Goal: Information Seeking & Learning: Learn about a topic

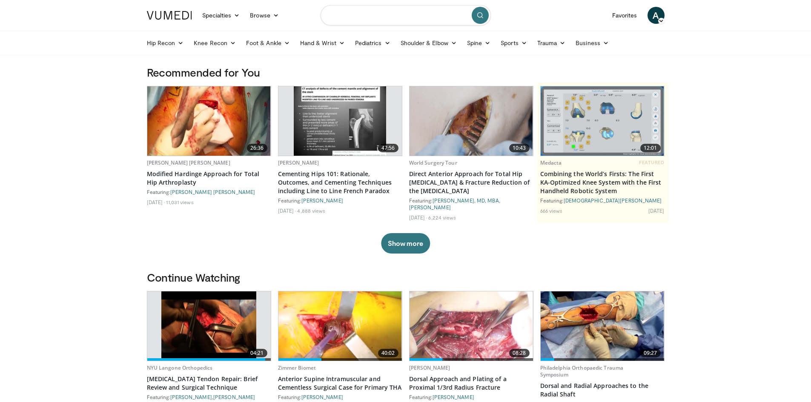
click at [398, 14] on input "Search topics, interventions" at bounding box center [405, 15] width 170 height 20
type input "**********"
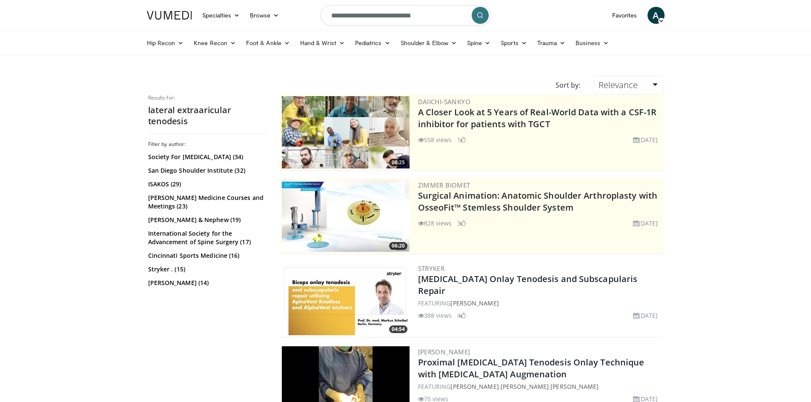
click at [436, 15] on input "**********" at bounding box center [405, 15] width 170 height 20
type input "**********"
click at [479, 19] on button "submit" at bounding box center [479, 15] width 17 height 17
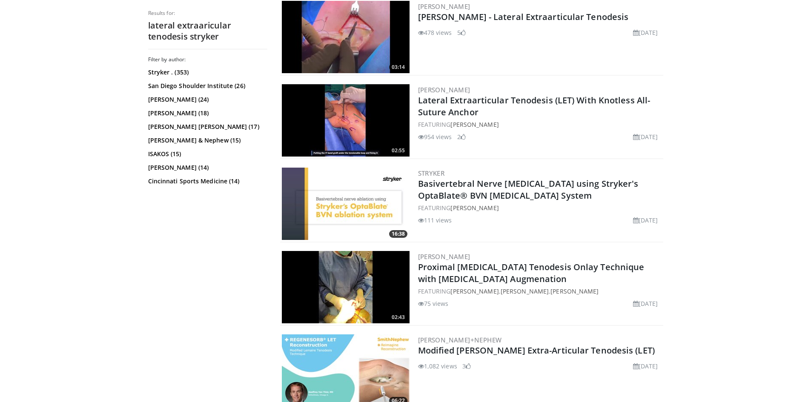
scroll to position [553, 0]
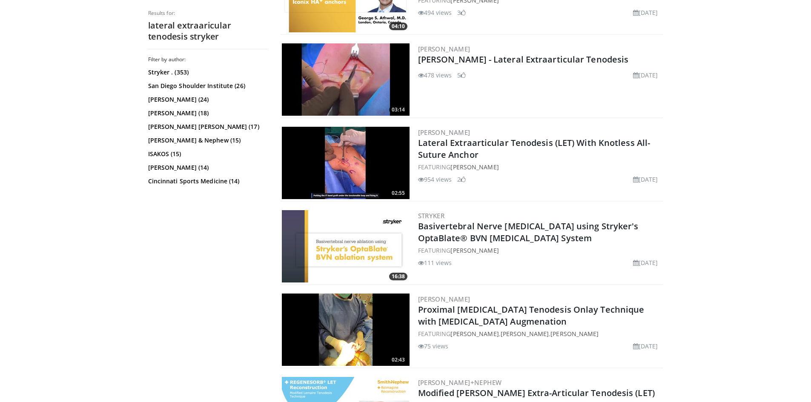
click at [346, 160] on img at bounding box center [346, 163] width 128 height 72
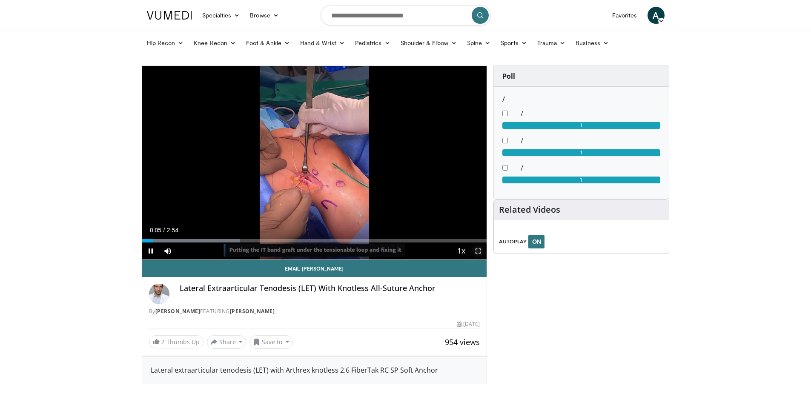
click at [479, 252] on span "Video Player" at bounding box center [477, 251] width 17 height 17
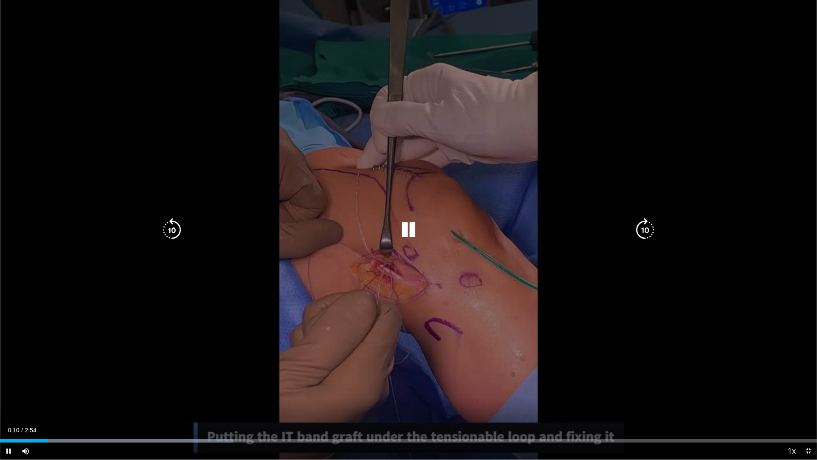
click at [169, 233] on icon "Video Player" at bounding box center [172, 230] width 24 height 24
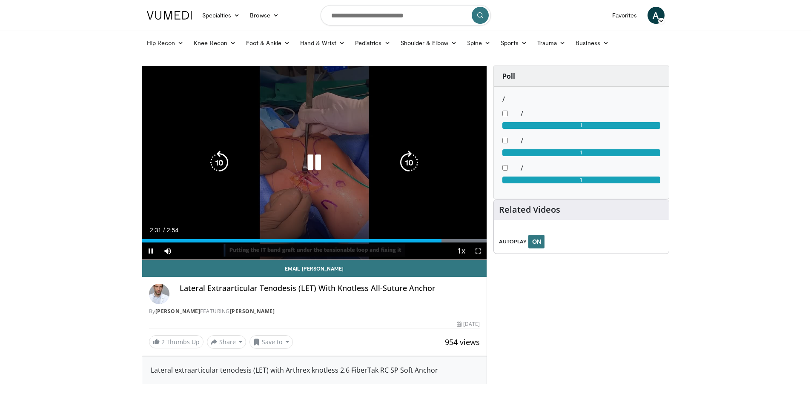
click at [320, 119] on div "10 seconds Tap to unmute" at bounding box center [314, 163] width 345 height 194
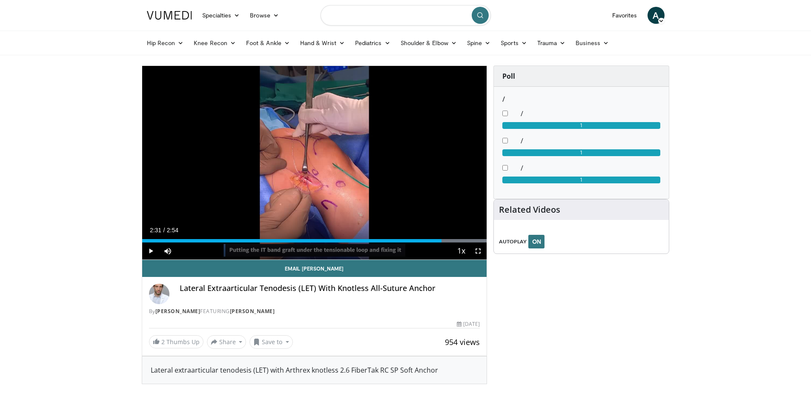
click at [420, 16] on input "Search topics, interventions" at bounding box center [405, 15] width 170 height 20
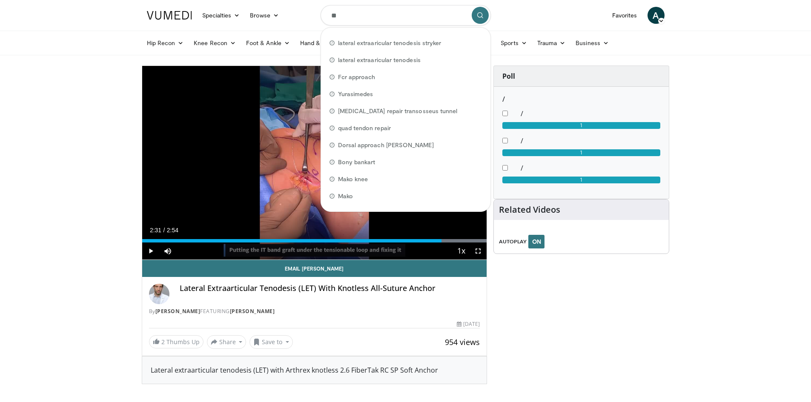
type input "*"
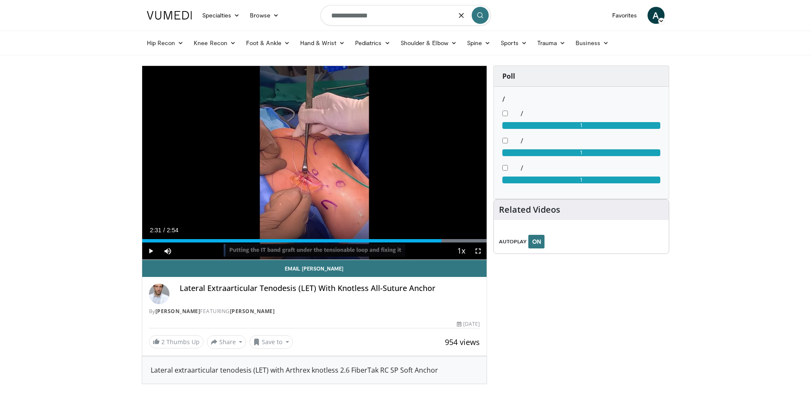
type input "**********"
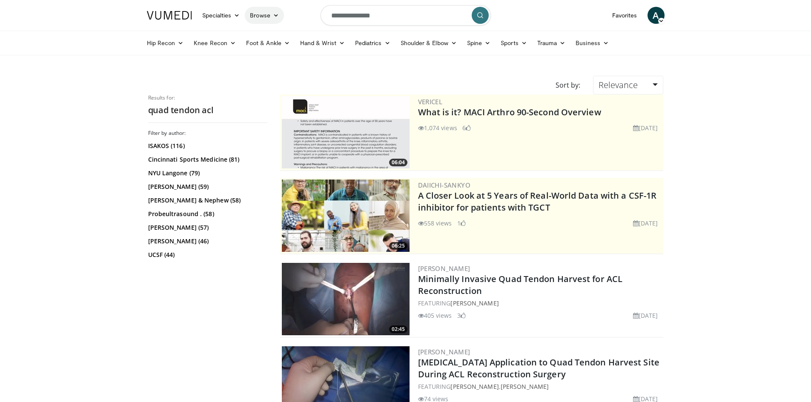
drag, startPoint x: 382, startPoint y: 20, endPoint x: 269, endPoint y: 16, distance: 112.8
click at [265, 17] on nav "Specialties Adult & Family Medicine Allergy, [MEDICAL_DATA], Immunology Anesthe…" at bounding box center [406, 15] width 528 height 31
type input "**********"
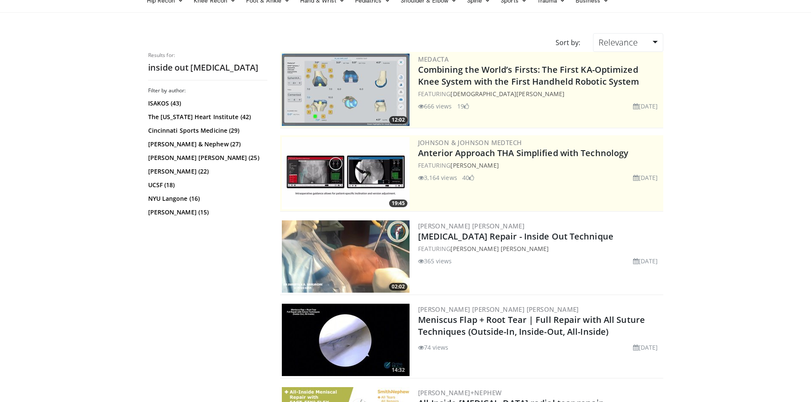
scroll to position [85, 0]
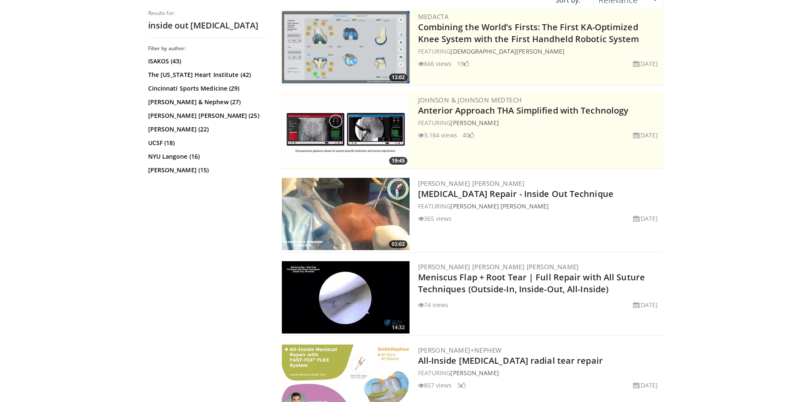
drag, startPoint x: 351, startPoint y: 215, endPoint x: 330, endPoint y: 217, distance: 21.0
click at [330, 217] on img at bounding box center [346, 214] width 128 height 72
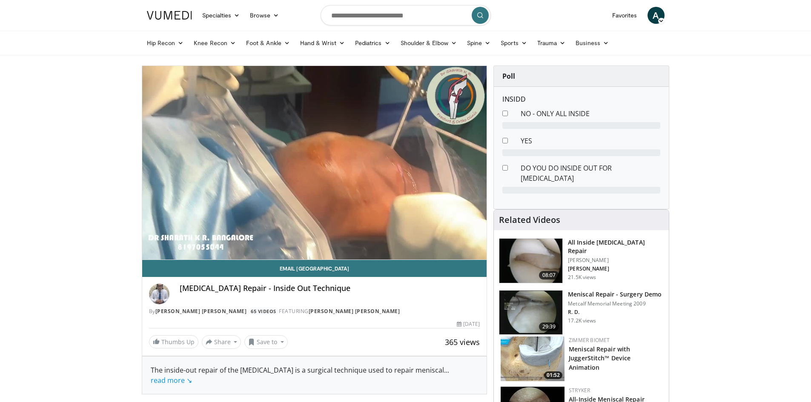
click at [475, 251] on div "10 seconds Tap to unmute" at bounding box center [314, 163] width 345 height 194
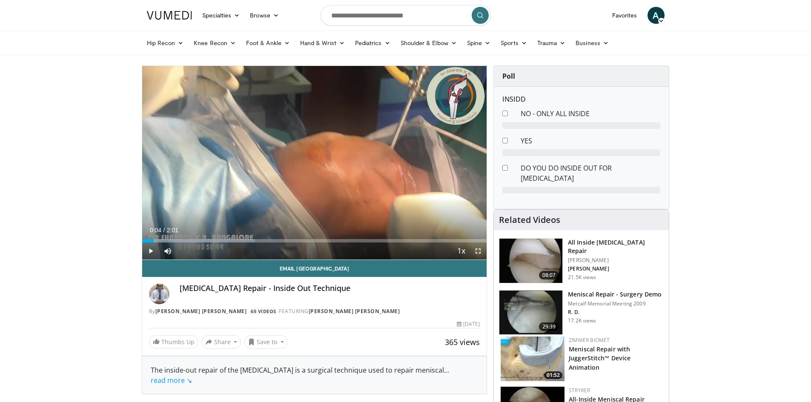
click at [475, 251] on span "Video Player" at bounding box center [477, 251] width 17 height 17
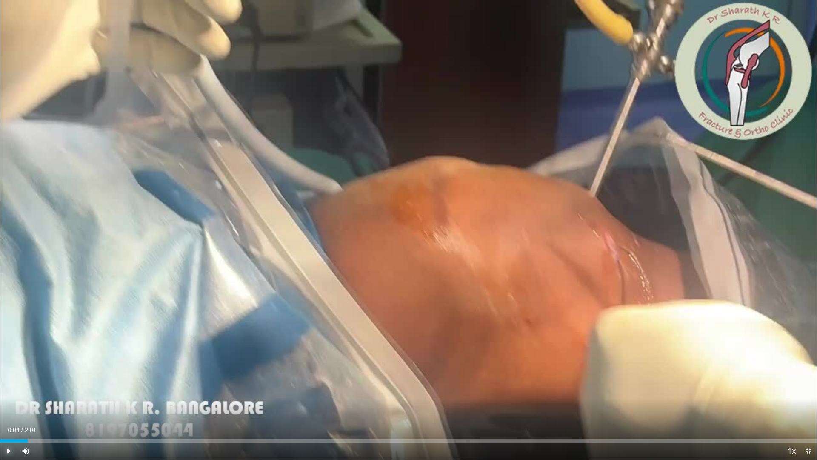
click at [9, 402] on span "Video Player" at bounding box center [8, 450] width 17 height 17
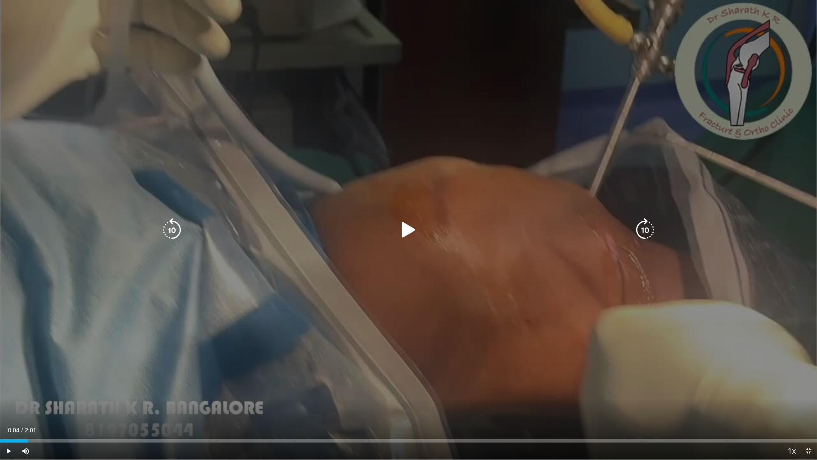
click at [397, 226] on icon "Video Player" at bounding box center [409, 230] width 24 height 24
click at [410, 230] on icon "Video Player" at bounding box center [409, 230] width 24 height 24
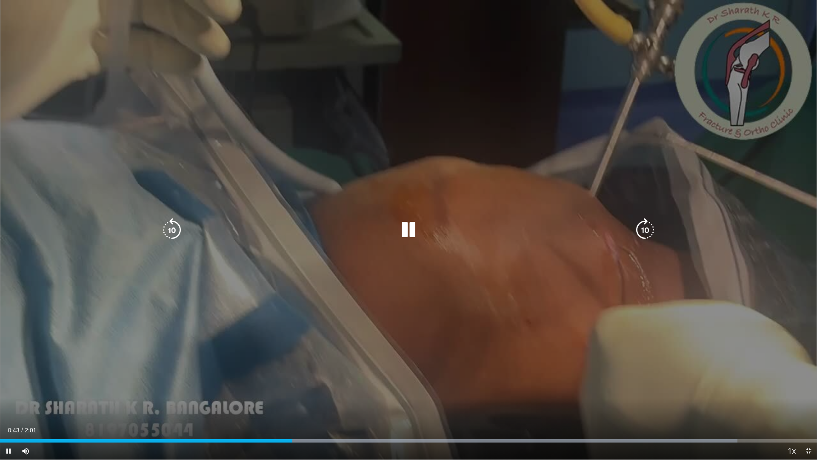
click at [412, 226] on icon "Video Player" at bounding box center [409, 230] width 24 height 24
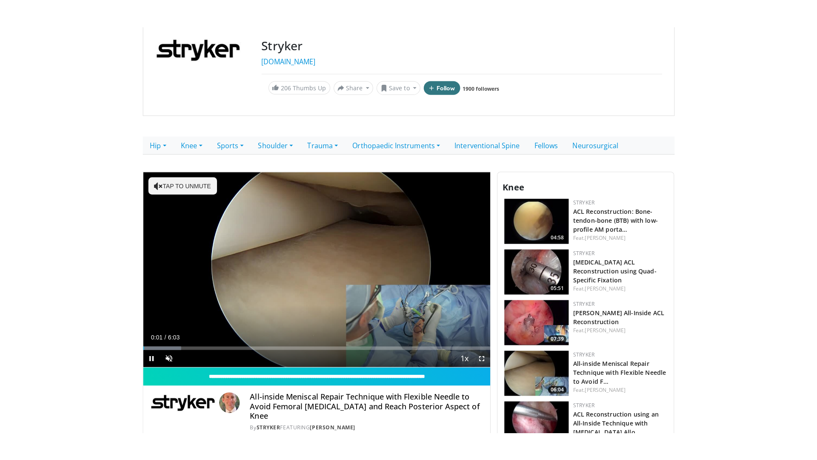
scroll to position [128, 0]
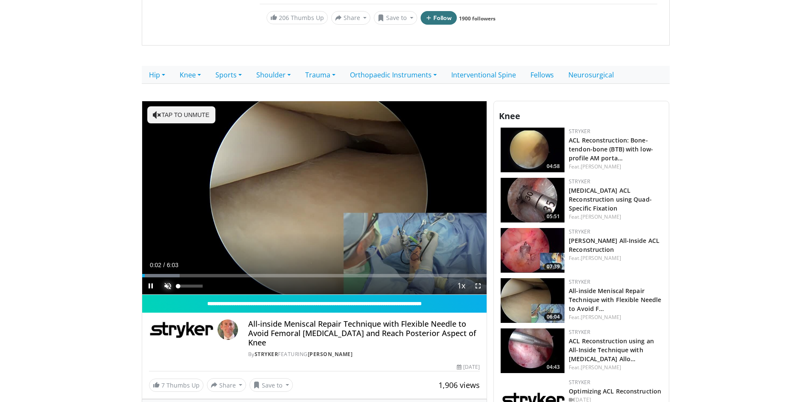
click at [164, 287] on span "Video Player" at bounding box center [167, 285] width 17 height 17
click at [191, 285] on div "51%" at bounding box center [191, 286] width 1 height 3
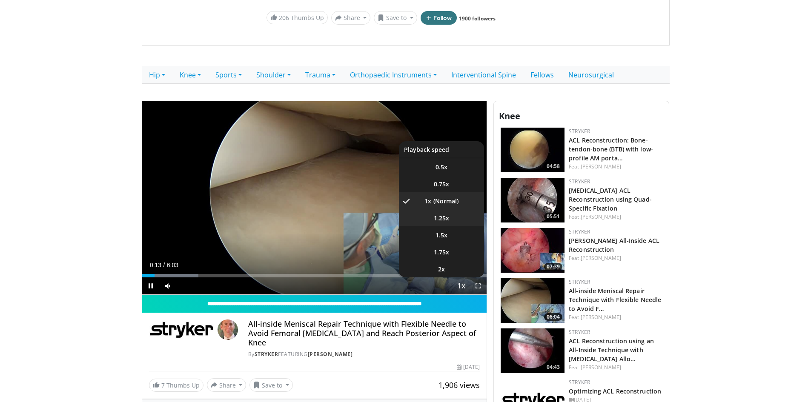
click at [450, 222] on li "1.25x" at bounding box center [441, 217] width 85 height 17
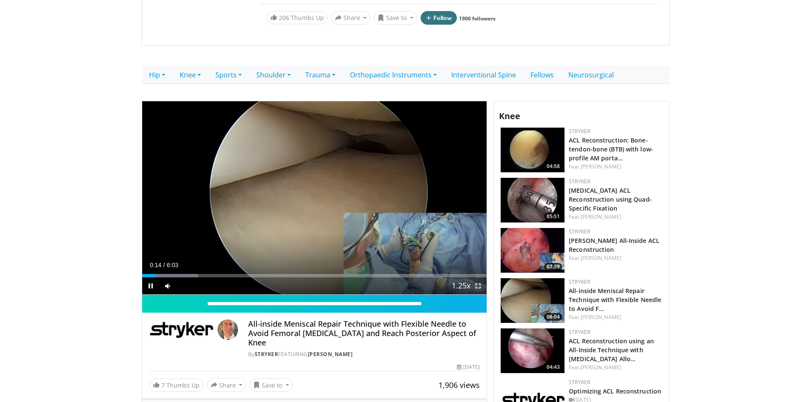
click at [478, 286] on span "Video Player" at bounding box center [477, 285] width 17 height 17
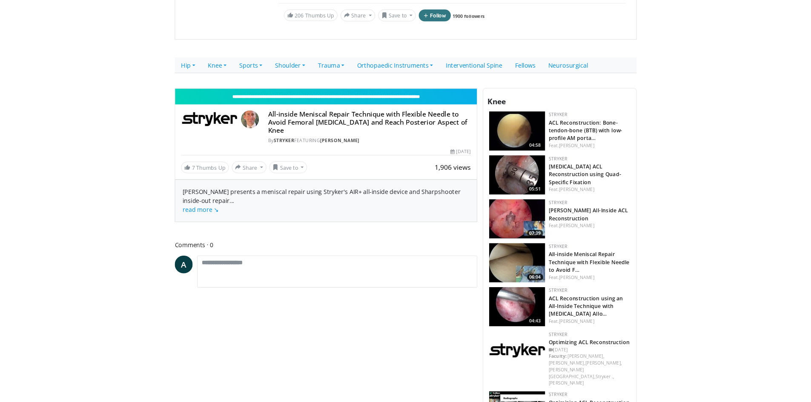
scroll to position [0, 0]
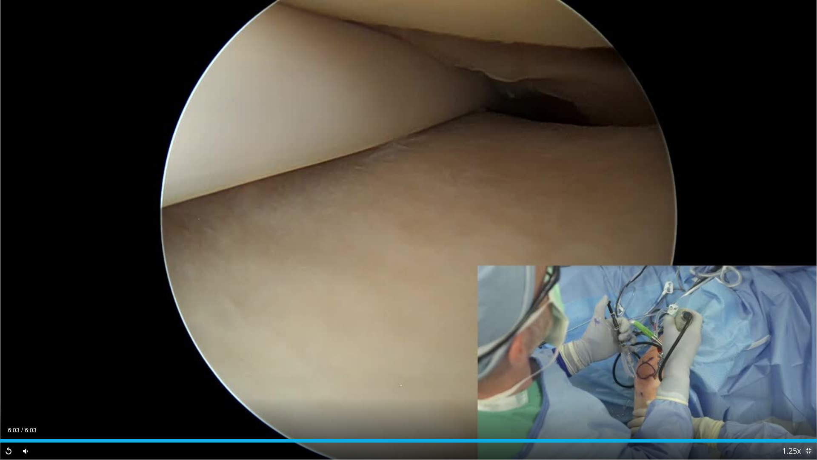
click at [810, 402] on span "Video Player" at bounding box center [808, 450] width 17 height 17
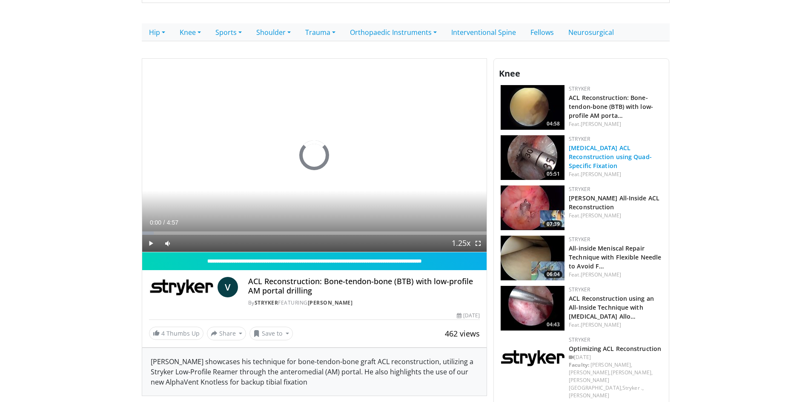
scroll to position [170, 0]
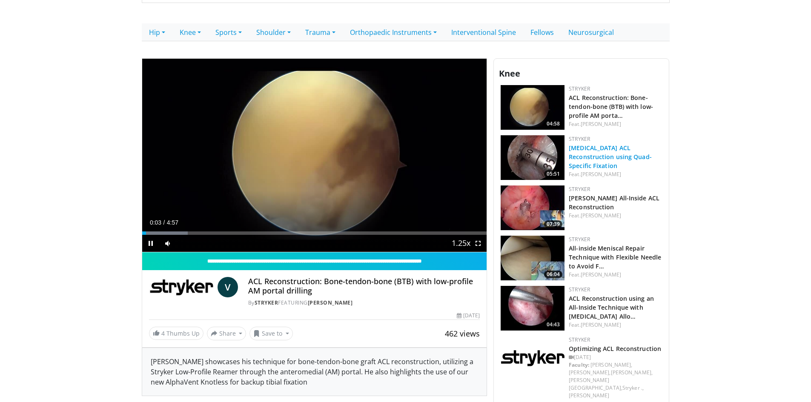
click at [600, 155] on link "Quadriceps Tendon ACL Reconstruction using Quad-Specific Fixation" at bounding box center [609, 157] width 83 height 26
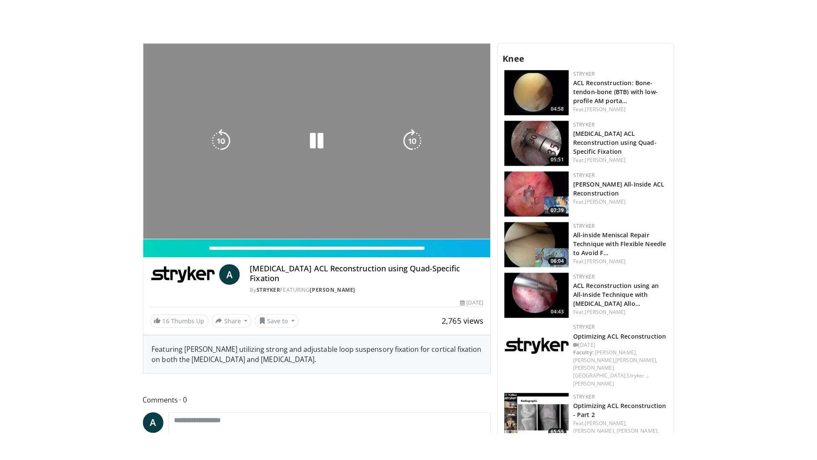
scroll to position [213, 0]
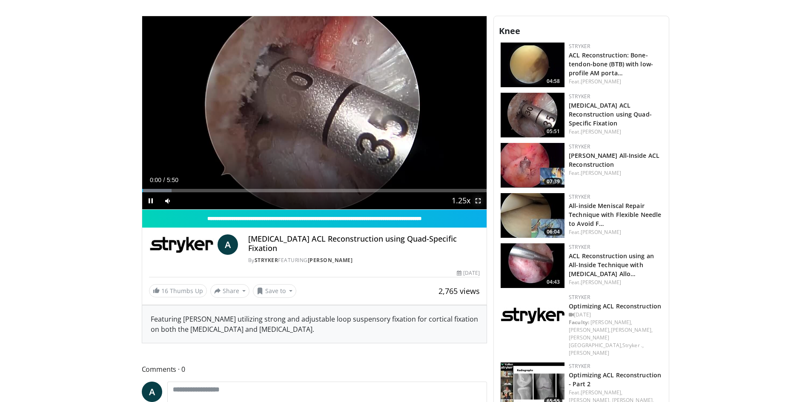
click at [480, 201] on span "Video Player" at bounding box center [477, 200] width 17 height 17
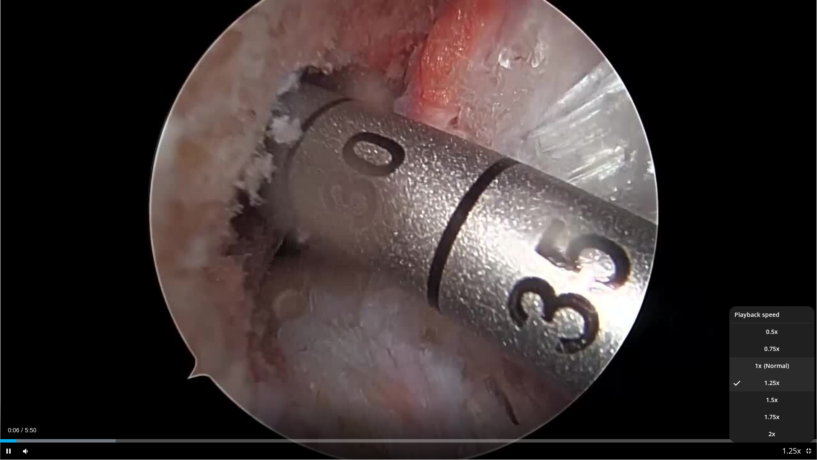
click at [769, 366] on li "1x" at bounding box center [771, 365] width 85 height 17
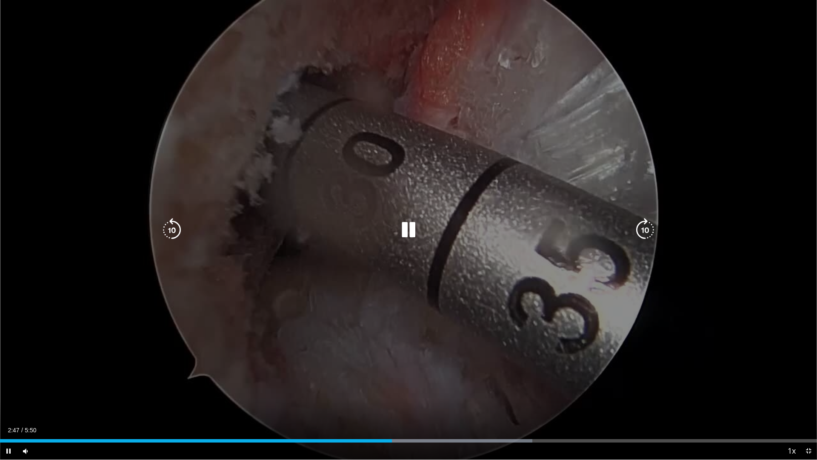
click at [418, 240] on icon "Video Player" at bounding box center [409, 230] width 24 height 24
click at [405, 223] on icon "Video Player" at bounding box center [409, 230] width 24 height 24
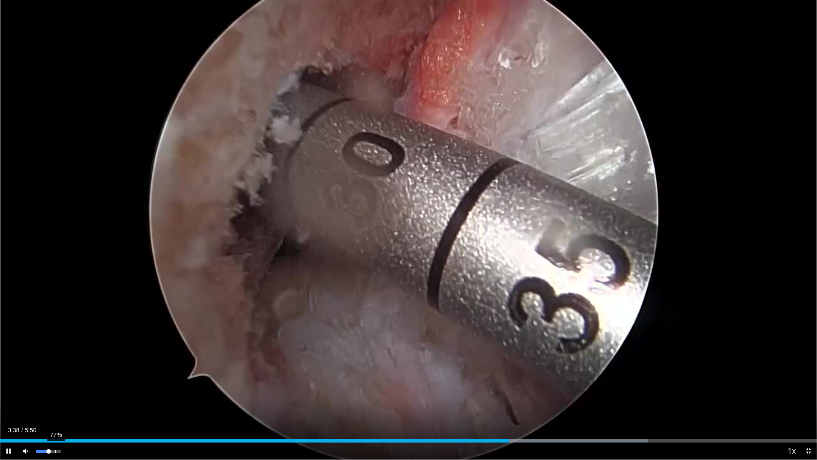
click at [54, 402] on div "77%" at bounding box center [49, 450] width 30 height 17
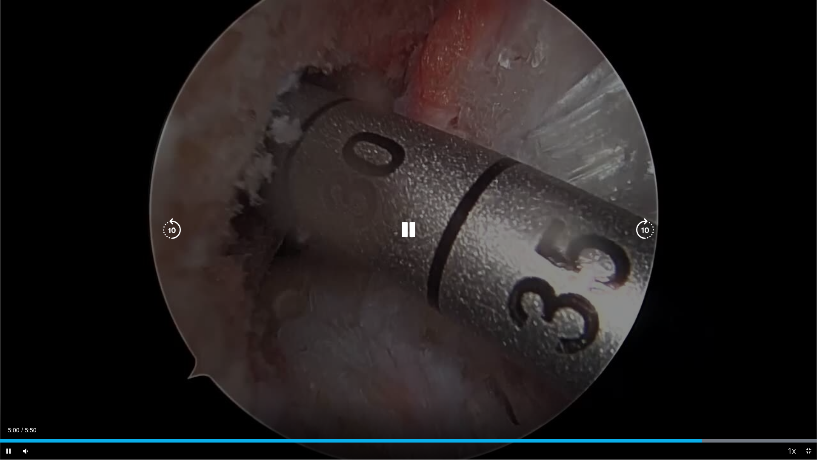
click at [410, 230] on icon "Video Player" at bounding box center [409, 230] width 24 height 24
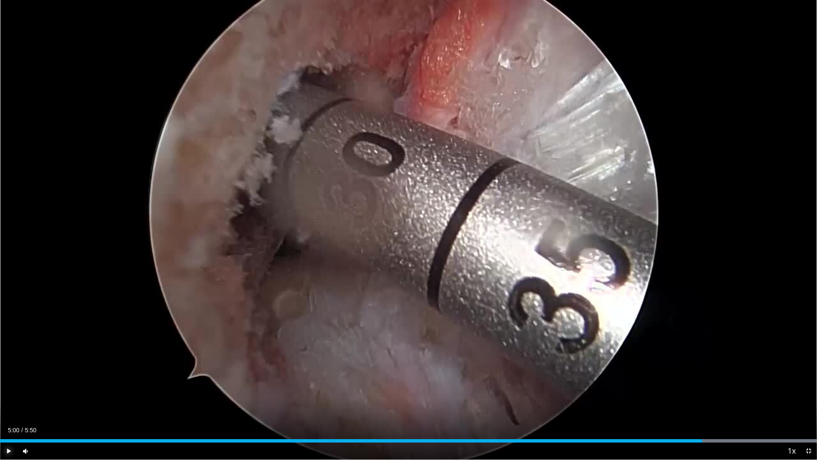
click at [10, 402] on span "Video Player" at bounding box center [8, 450] width 17 height 17
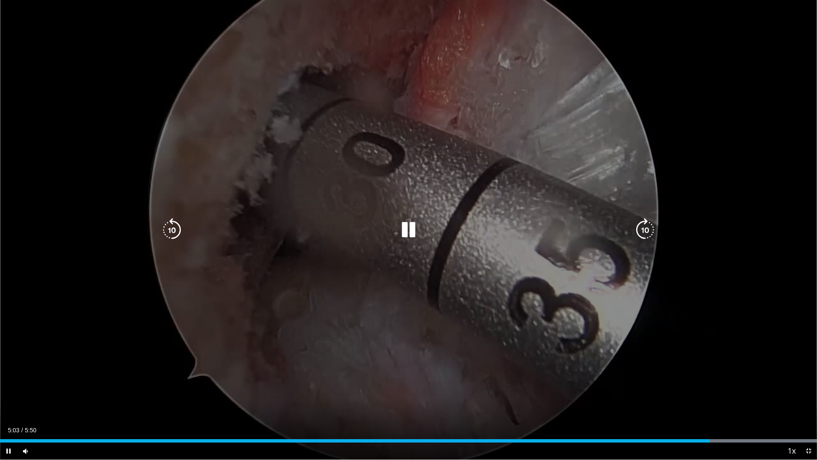
click at [173, 225] on icon "Video Player" at bounding box center [172, 230] width 24 height 24
click at [408, 230] on icon "Video Player" at bounding box center [409, 230] width 24 height 24
click at [407, 231] on icon "Video Player" at bounding box center [409, 230] width 24 height 24
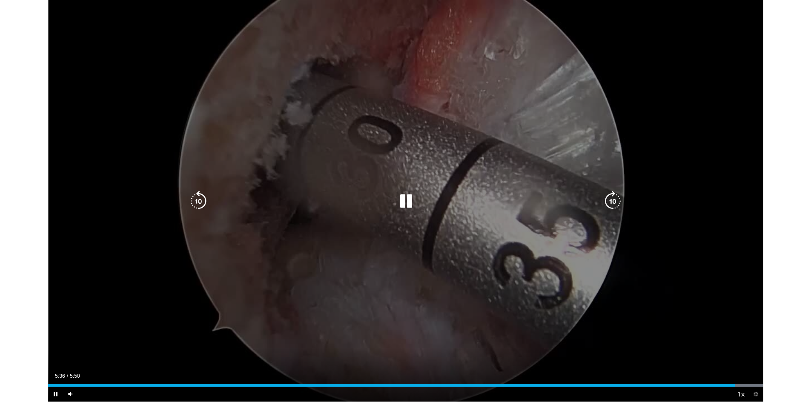
scroll to position [0, 0]
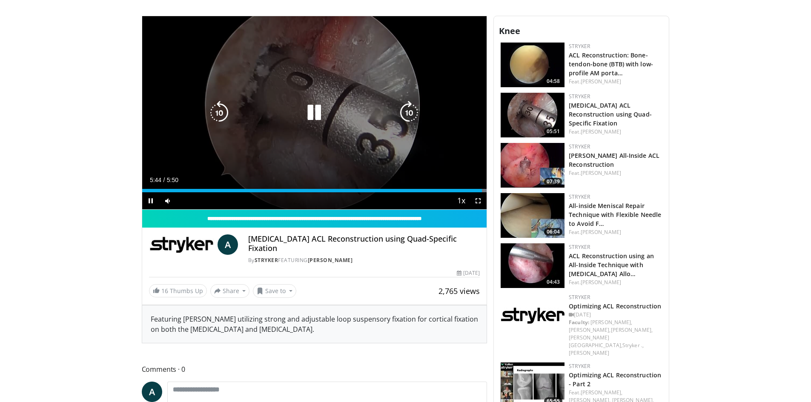
click at [311, 115] on icon "Video Player" at bounding box center [314, 113] width 24 height 24
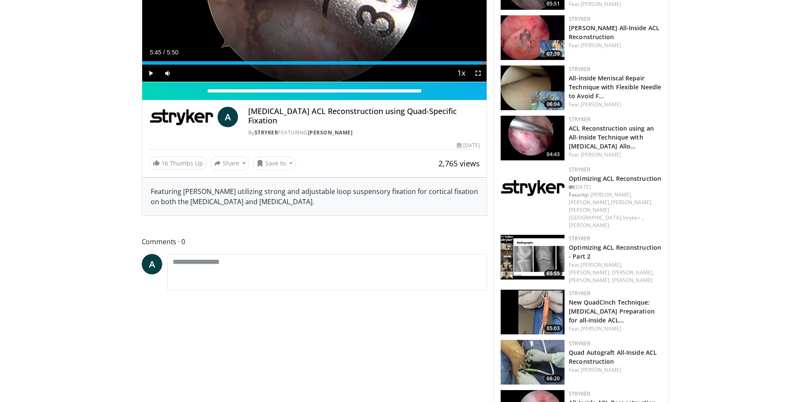
scroll to position [383, 0]
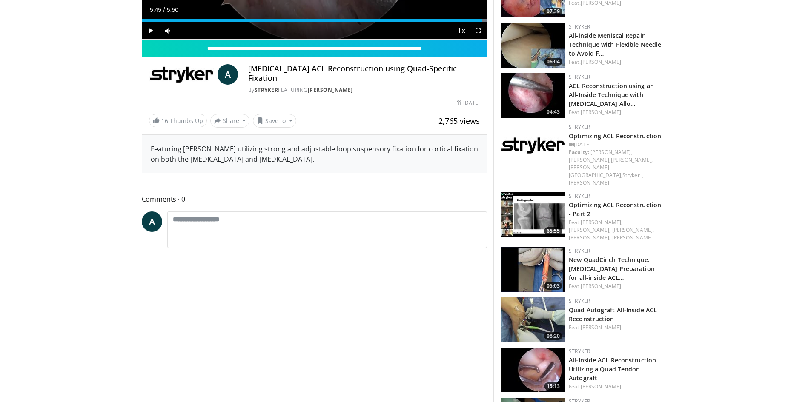
click at [542, 247] on img at bounding box center [532, 269] width 64 height 45
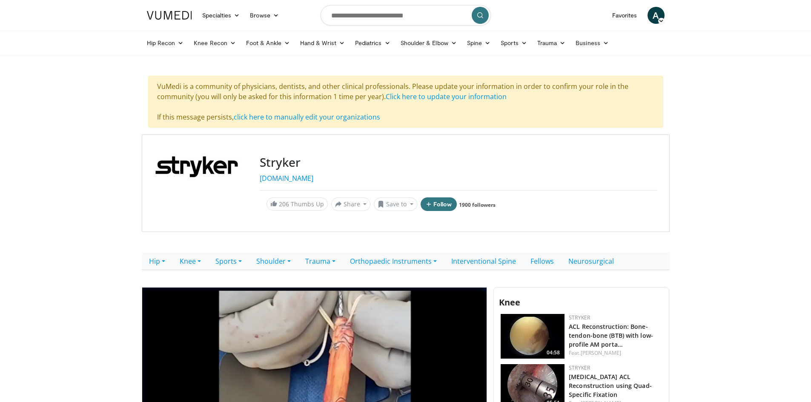
scroll to position [170, 0]
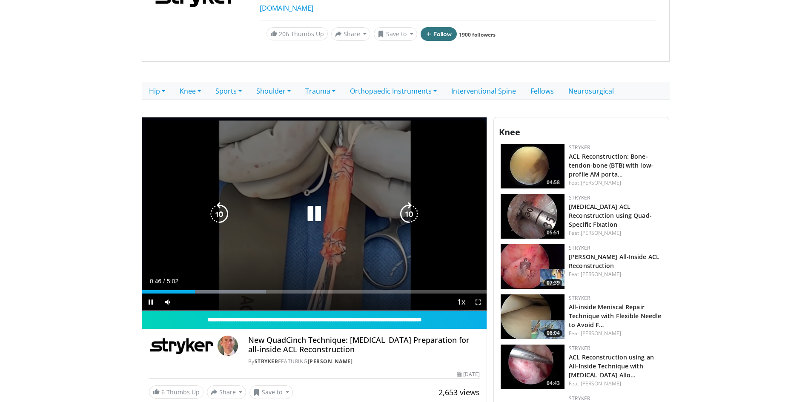
click at [312, 209] on icon "Video Player" at bounding box center [314, 214] width 24 height 24
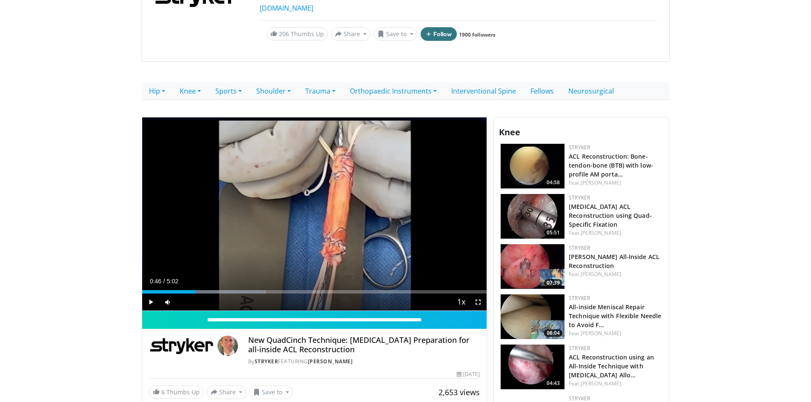
scroll to position [0, 0]
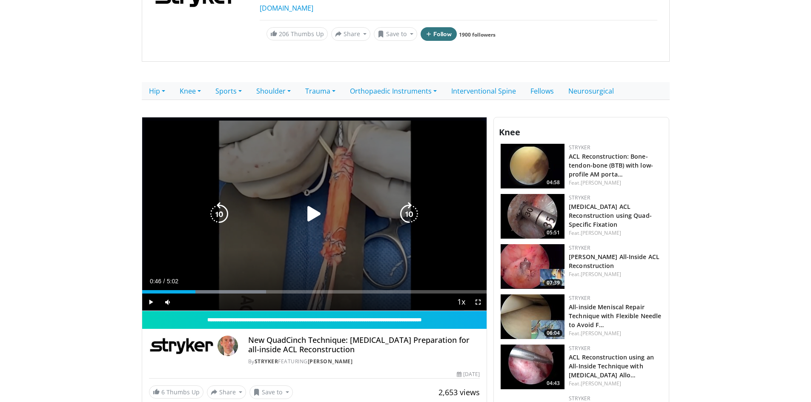
click at [253, 184] on div "10 seconds Tap to unmute" at bounding box center [314, 214] width 345 height 194
click at [313, 214] on icon "Video Player" at bounding box center [314, 214] width 24 height 24
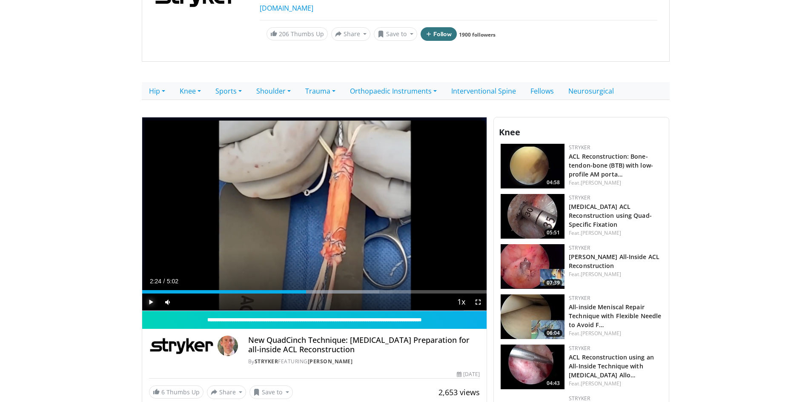
click at [151, 303] on span "Video Player" at bounding box center [150, 302] width 17 height 17
click at [479, 305] on span "Video Player" at bounding box center [477, 302] width 17 height 17
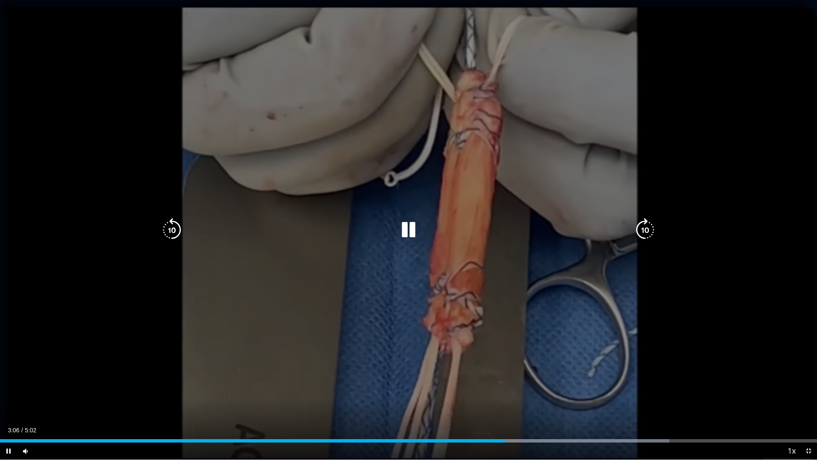
click at [411, 229] on icon "Video Player" at bounding box center [409, 230] width 24 height 24
click at [659, 127] on div "10 seconds Tap to unmute" at bounding box center [408, 229] width 817 height 459
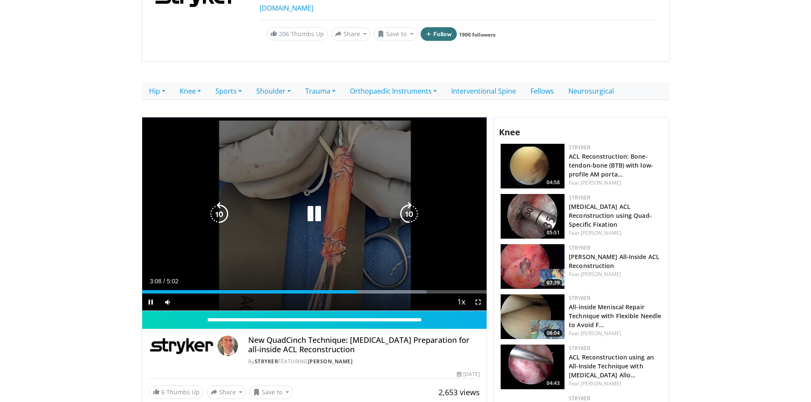
click at [318, 215] on icon "Video Player" at bounding box center [314, 214] width 24 height 24
